Goal: Find specific page/section: Find specific page/section

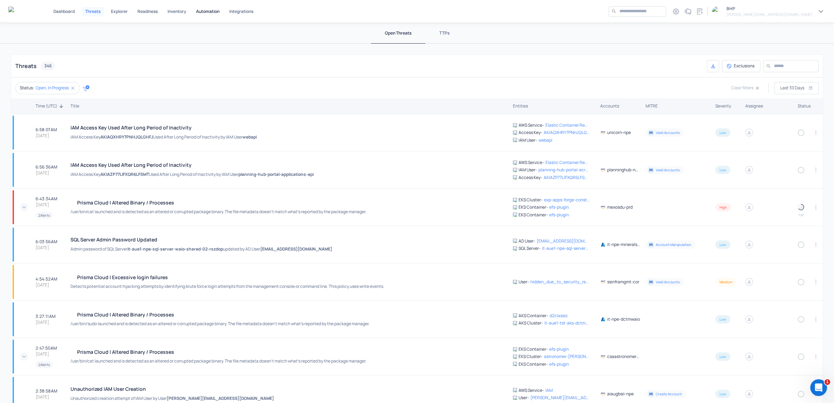
click at [208, 9] on p "Automation" at bounding box center [207, 11] width 23 height 4
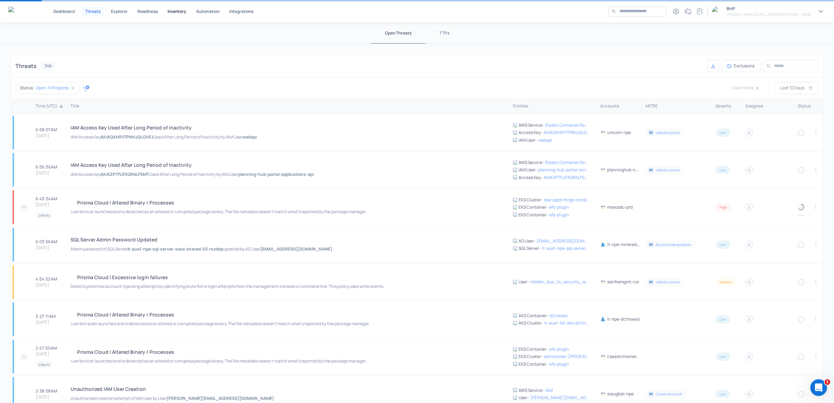
click at [173, 10] on p "Inventory" at bounding box center [177, 11] width 19 height 4
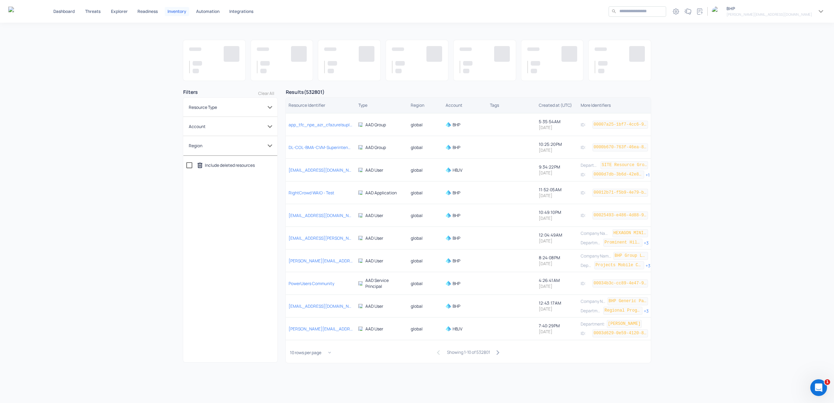
click at [230, 126] on div "Account 0" at bounding box center [226, 126] width 74 height 8
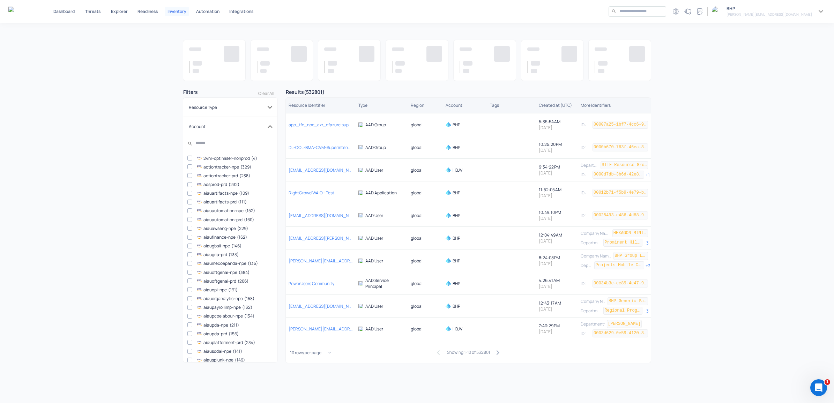
scroll to position [7, 0]
click at [265, 126] on icon at bounding box center [269, 126] width 9 height 9
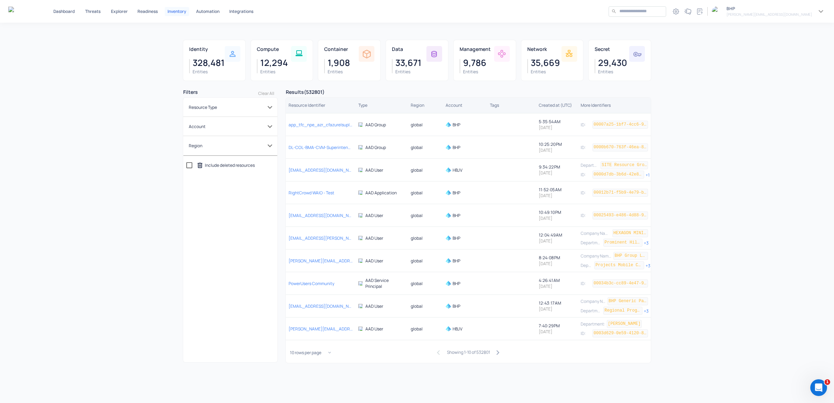
click at [196, 127] on p "Account" at bounding box center [197, 127] width 17 height 6
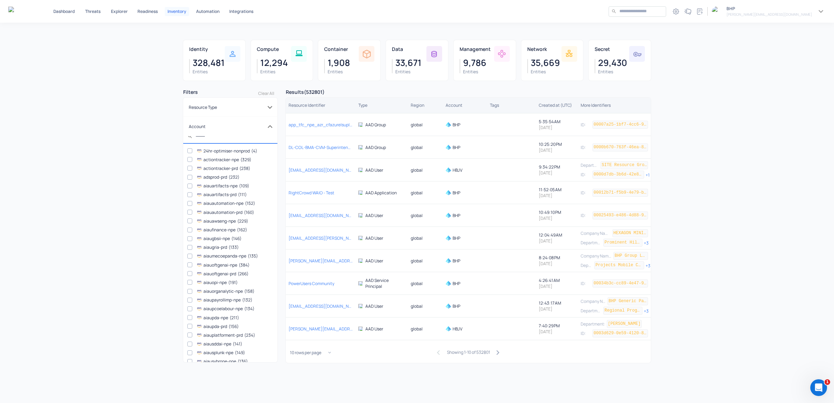
scroll to position [2, 0]
drag, startPoint x: 62, startPoint y: 297, endPoint x: 63, endPoint y: 293, distance: 4.1
click at [62, 297] on div "Identity 328,481 Entities Compute 12,294 Entities Container 1,908 Entities Data…" at bounding box center [417, 213] width 834 height 380
click at [208, 109] on p "Resource Type" at bounding box center [203, 107] width 28 height 6
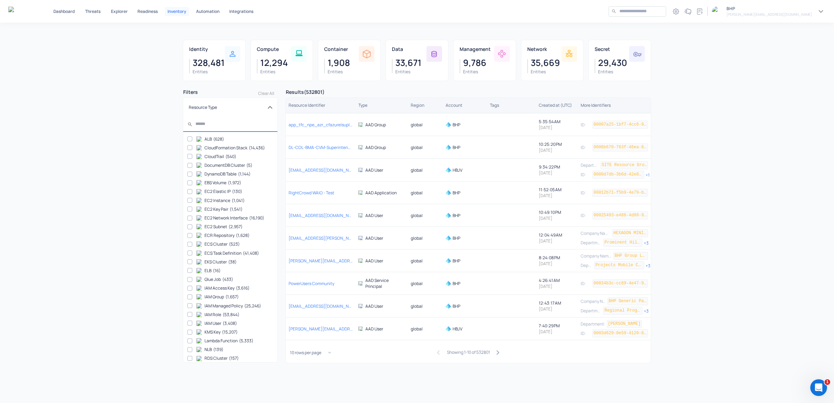
click at [265, 107] on icon at bounding box center [269, 107] width 9 height 9
click at [266, 127] on icon at bounding box center [269, 126] width 9 height 9
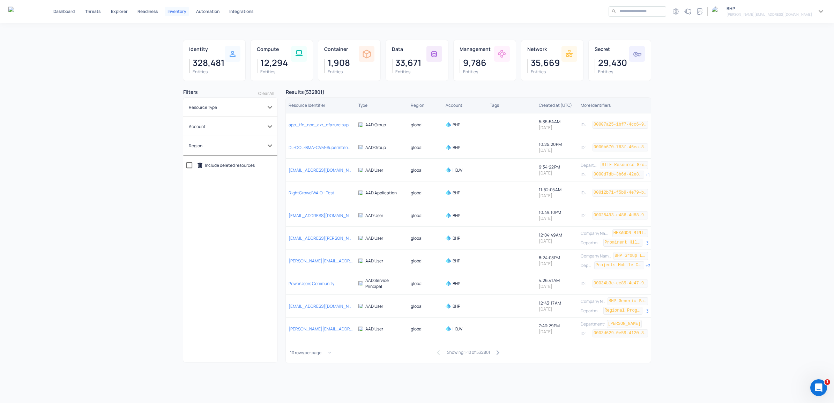
click at [265, 124] on icon at bounding box center [269, 126] width 9 height 9
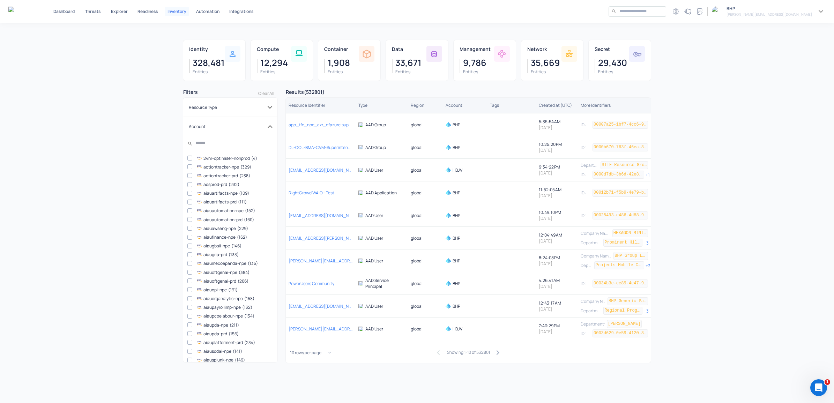
click at [126, 177] on div "Identity 328,481 Entities Compute 12,294 Entities Container 1,908 Entities Data…" at bounding box center [417, 213] width 834 height 380
click at [195, 142] on input "text" at bounding box center [234, 143] width 78 height 9
drag, startPoint x: 161, startPoint y: 12, endPoint x: 170, endPoint y: 8, distance: 9.7
click at [161, 12] on button "Readiness" at bounding box center [148, 11] width 26 height 9
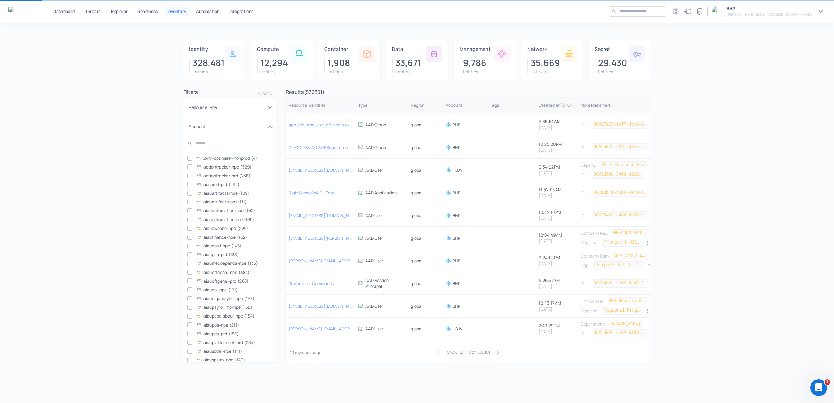
click at [181, 9] on p "Inventory" at bounding box center [177, 11] width 19 height 4
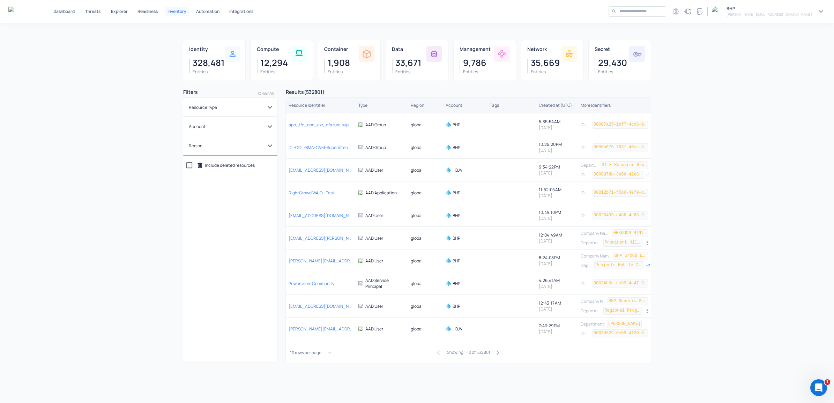
click at [268, 147] on icon at bounding box center [269, 145] width 9 height 9
type input "*"
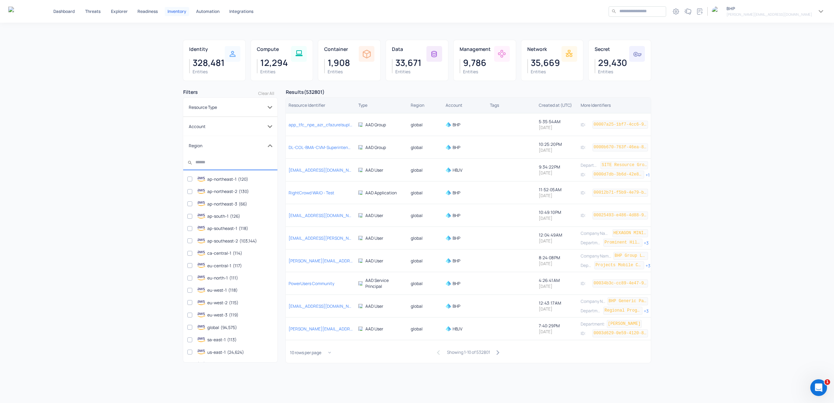
type input "*"
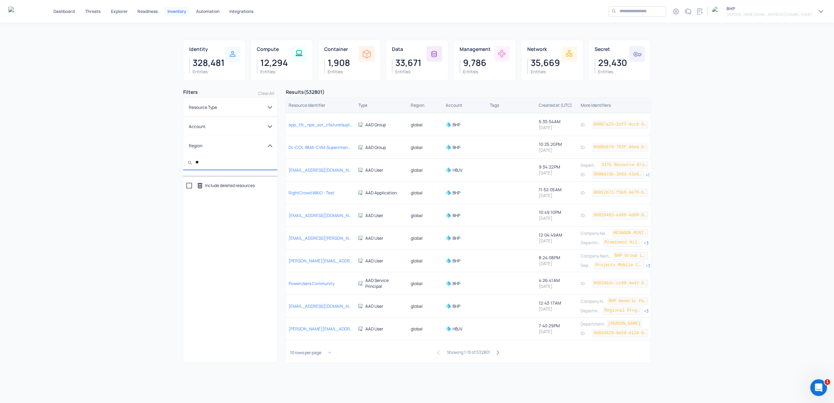
type input "*"
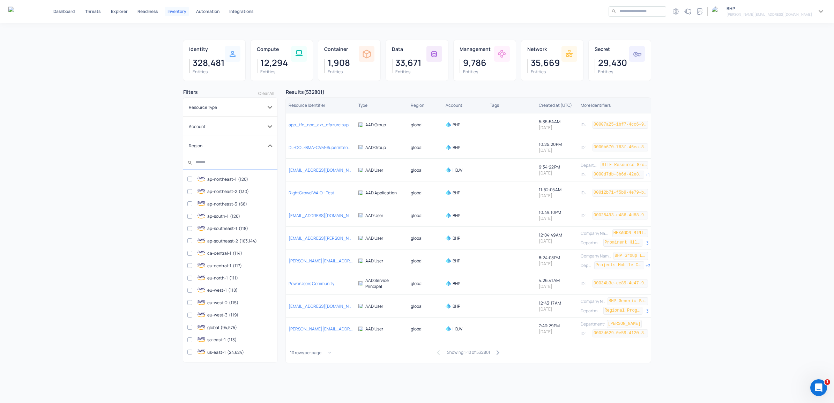
click at [267, 146] on icon at bounding box center [269, 145] width 5 height 3
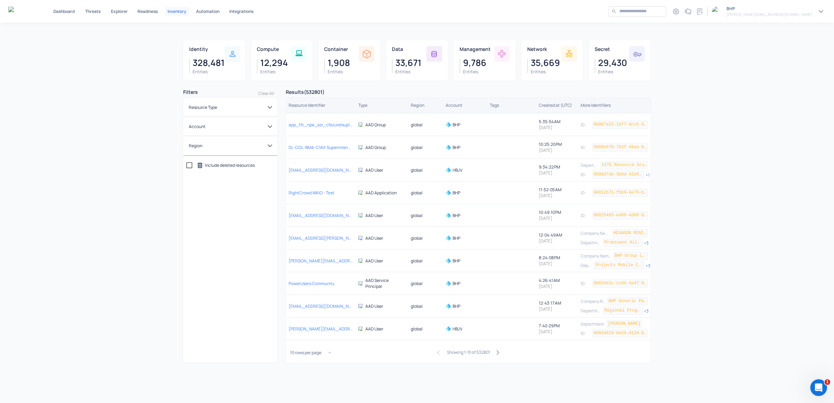
click at [270, 106] on icon at bounding box center [269, 107] width 9 height 9
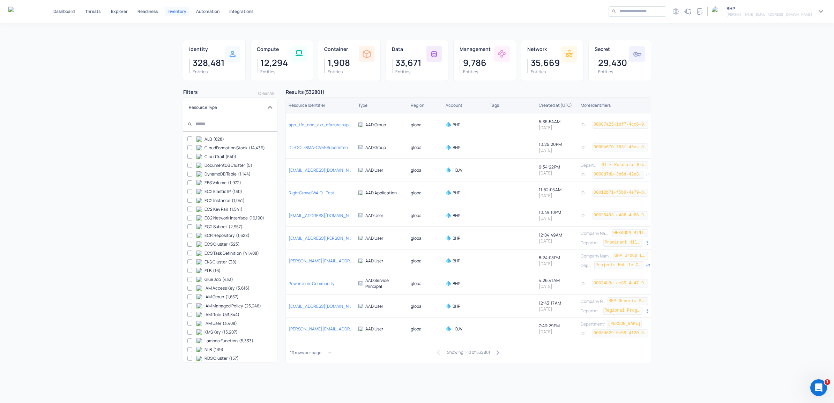
click at [265, 108] on icon at bounding box center [269, 107] width 9 height 9
